Goal: Entertainment & Leisure: Browse casually

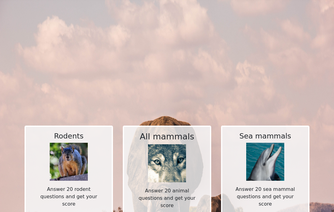
click at [161, 160] on img at bounding box center [167, 163] width 38 height 38
click at [163, 154] on img at bounding box center [167, 163] width 38 height 38
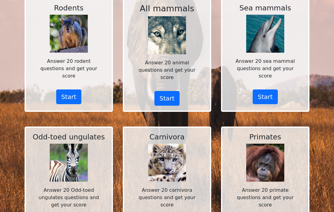
scroll to position [153, 0]
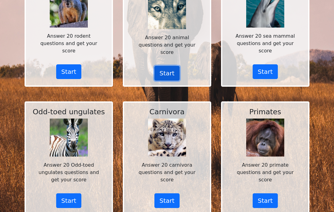
click at [160, 71] on button "Start" at bounding box center [166, 73] width 25 height 15
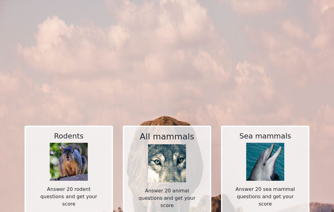
scroll to position [153, 0]
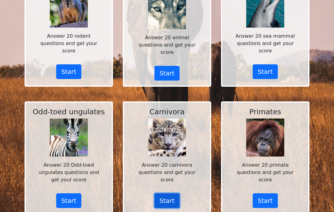
click at [157, 193] on button "Start" at bounding box center [166, 200] width 25 height 15
click at [168, 193] on button "Start" at bounding box center [166, 200] width 25 height 15
